Goal: Task Accomplishment & Management: Manage account settings

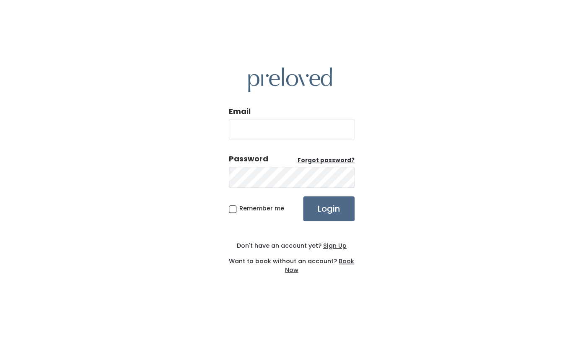
click at [248, 133] on input "Email" at bounding box center [292, 129] width 126 height 21
type input "[EMAIL_ADDRESS][DOMAIN_NAME]"
click at [319, 213] on input "Login" at bounding box center [329, 208] width 52 height 25
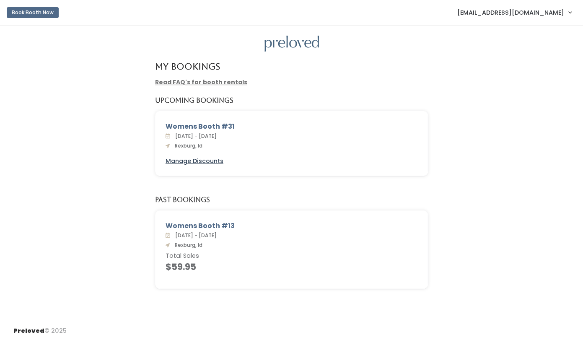
click at [204, 162] on u "Manage Discounts" at bounding box center [195, 161] width 58 height 8
click at [197, 161] on u "Manage Discounts" at bounding box center [195, 161] width 58 height 8
click at [185, 164] on u "Manage Discounts" at bounding box center [195, 161] width 58 height 8
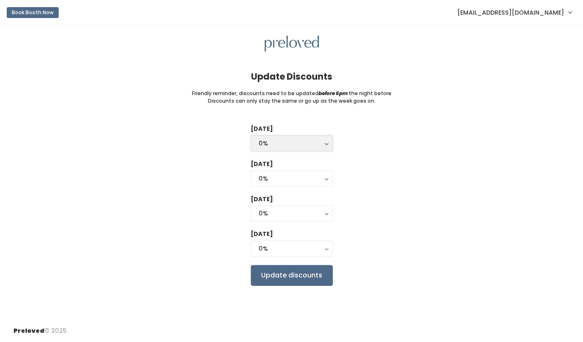
click at [327, 145] on button "0%" at bounding box center [292, 143] width 82 height 16
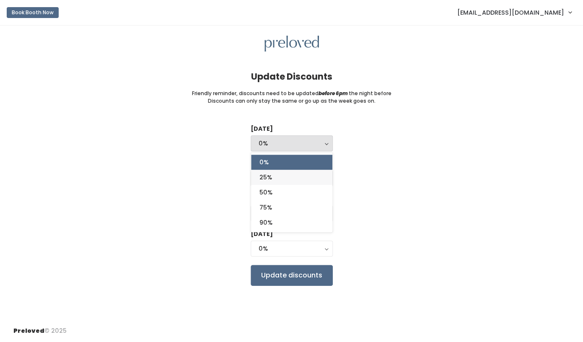
click at [311, 180] on link "25%" at bounding box center [291, 177] width 81 height 15
select select "25%"
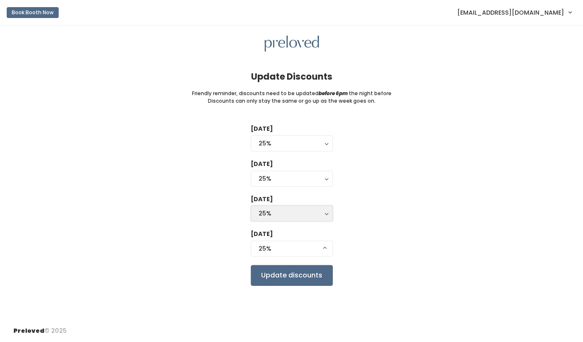
click at [313, 214] on div "25%" at bounding box center [292, 213] width 66 height 9
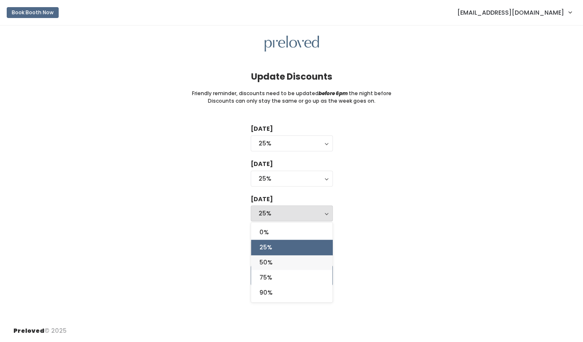
click at [288, 265] on link "50%" at bounding box center [291, 262] width 81 height 15
select select "50%"
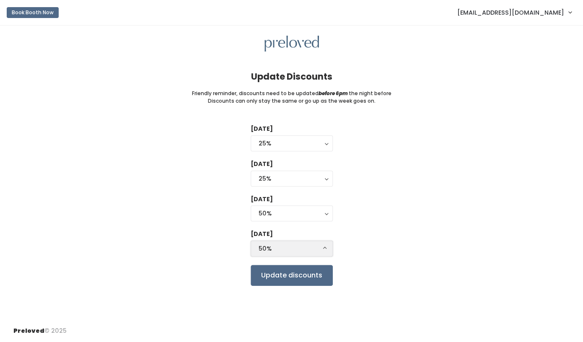
click at [291, 253] on div "50%" at bounding box center [292, 248] width 66 height 9
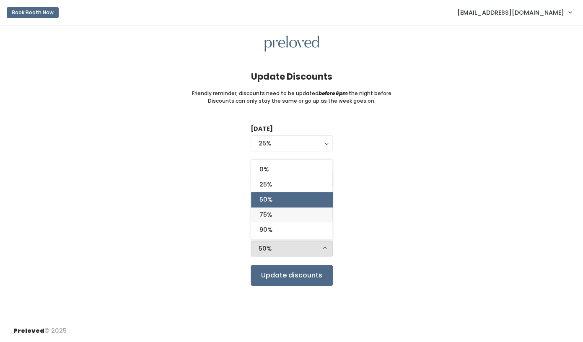
click at [274, 214] on link "75%" at bounding box center [291, 214] width 81 height 15
select select "75%"
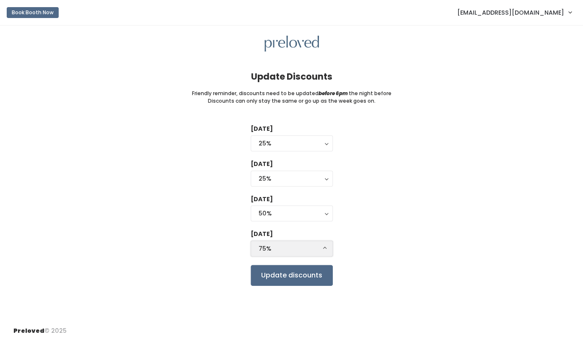
click at [325, 249] on button "75%" at bounding box center [292, 249] width 82 height 16
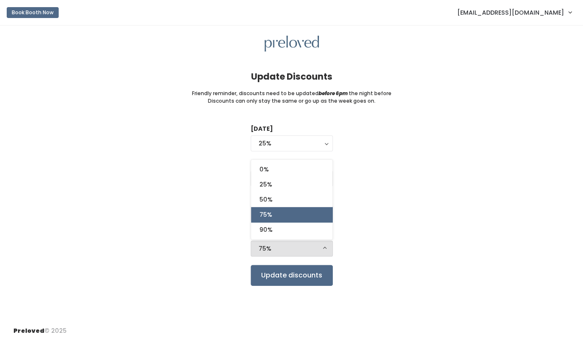
click at [370, 216] on div "Tuesday 0% 25% 50% 75% 90% 25% 0% 25% 50% 75% 90% Wednesday 0% 25% 50% 75% 90% …" at bounding box center [291, 205] width 557 height 161
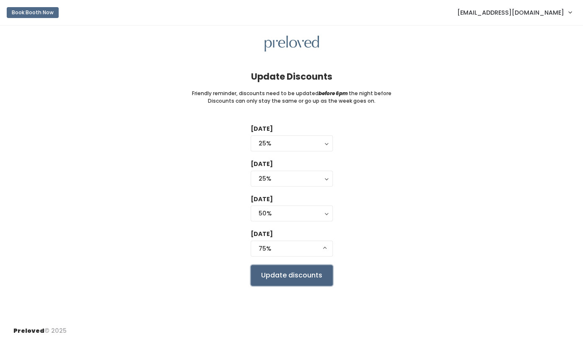
click at [289, 279] on input "Update discounts" at bounding box center [292, 275] width 82 height 21
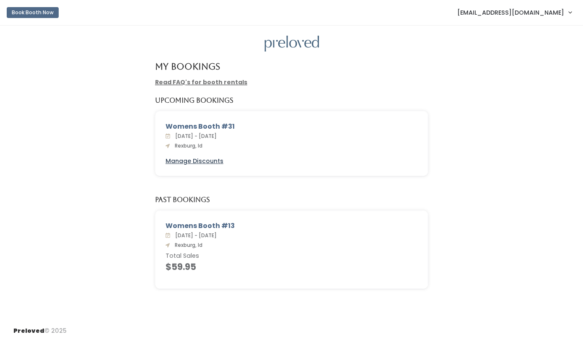
click at [211, 161] on u "Manage Discounts" at bounding box center [195, 161] width 58 height 8
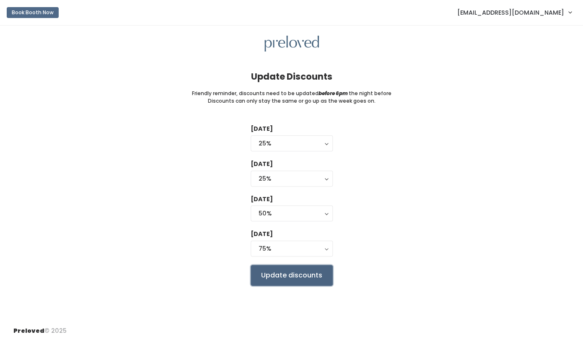
click at [281, 276] on input "Update discounts" at bounding box center [292, 275] width 82 height 21
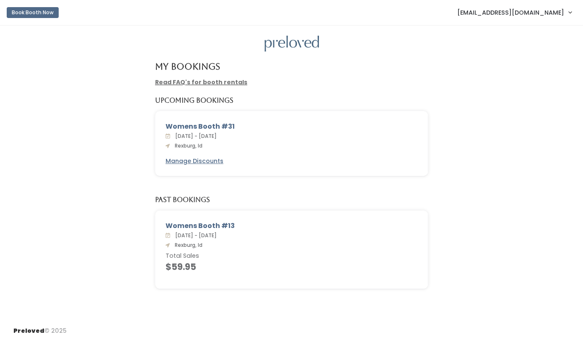
click at [568, 13] on link "[EMAIL_ADDRESS][DOMAIN_NAME]" at bounding box center [514, 12] width 131 height 18
click at [532, 36] on link "My bookings" at bounding box center [542, 33] width 75 height 15
click at [570, 15] on link "[EMAIL_ADDRESS][DOMAIN_NAME]" at bounding box center [514, 12] width 131 height 18
click at [527, 49] on link "Account settings" at bounding box center [542, 48] width 75 height 15
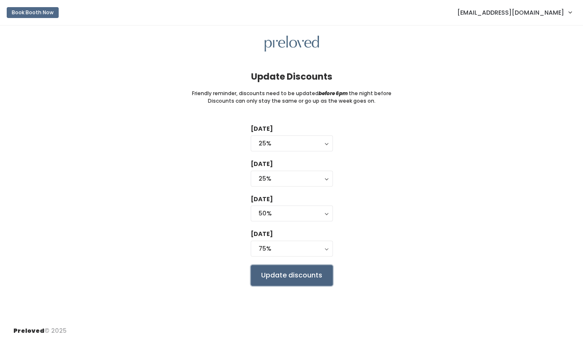
click at [295, 275] on input "Update discounts" at bounding box center [292, 275] width 82 height 21
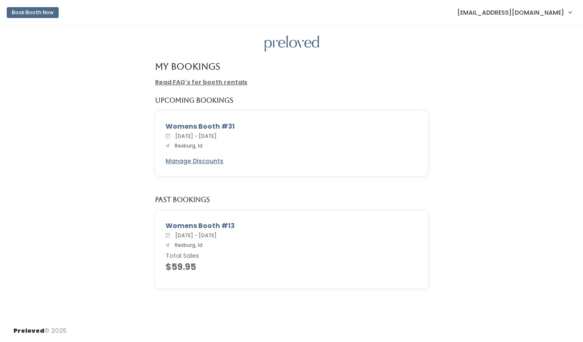
click at [568, 13] on link "[EMAIL_ADDRESS][DOMAIN_NAME]" at bounding box center [514, 12] width 131 height 18
click at [522, 113] on div "Womens Booth #31 Sat. Oct 18 - Fri. Oct 24, 2025 Rexburg, Id Manage Discounts" at bounding box center [291, 149] width 567 height 76
